Goal: Task Accomplishment & Management: Manage account settings

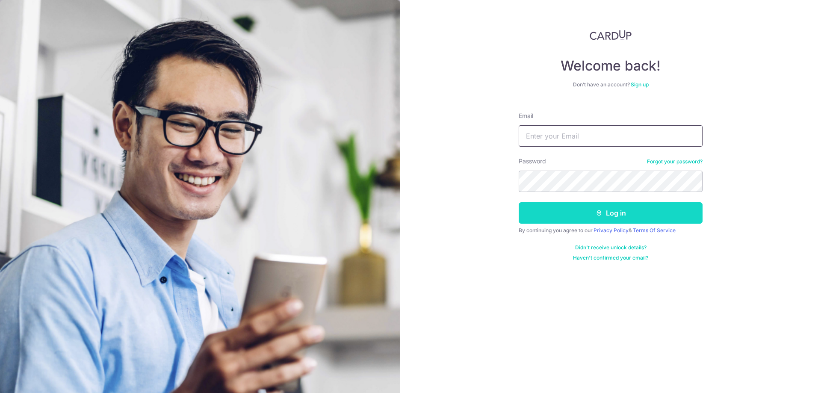
type input "valching411@gmail.com"
click at [581, 212] on button "Log in" at bounding box center [611, 212] width 184 height 21
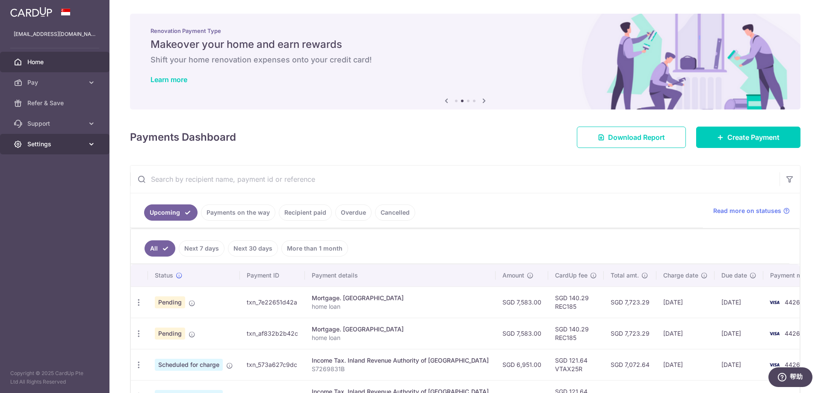
click at [91, 145] on icon at bounding box center [91, 144] width 9 height 9
click at [43, 184] on span "Logout" at bounding box center [55, 185] width 56 height 9
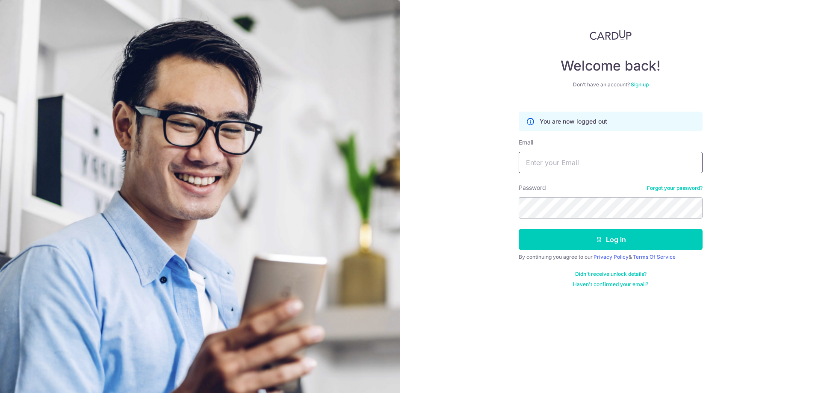
type input "valching411@gmail.com"
click at [599, 163] on input "valching411@gmail.com" at bounding box center [611, 162] width 184 height 21
click at [614, 162] on input "valching411@gmail.com" at bounding box center [611, 162] width 184 height 21
drag, startPoint x: 614, startPoint y: 162, endPoint x: 456, endPoint y: 165, distance: 157.8
click at [456, 165] on div "Welcome back! Don’t have an account? Sign up You are now logged out Email valch…" at bounding box center [610, 196] width 421 height 393
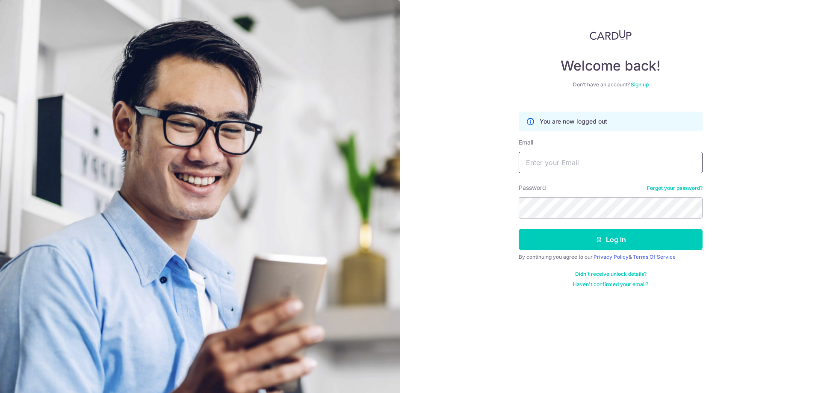
click at [587, 165] on input "Email" at bounding box center [611, 162] width 184 height 21
click at [530, 163] on input "Email" at bounding box center [611, 162] width 184 height 21
type input "[EMAIL_ADDRESS][DOMAIN_NAME]"
click at [592, 240] on button "Log in" at bounding box center [611, 239] width 184 height 21
